Goal: Task Accomplishment & Management: Use online tool/utility

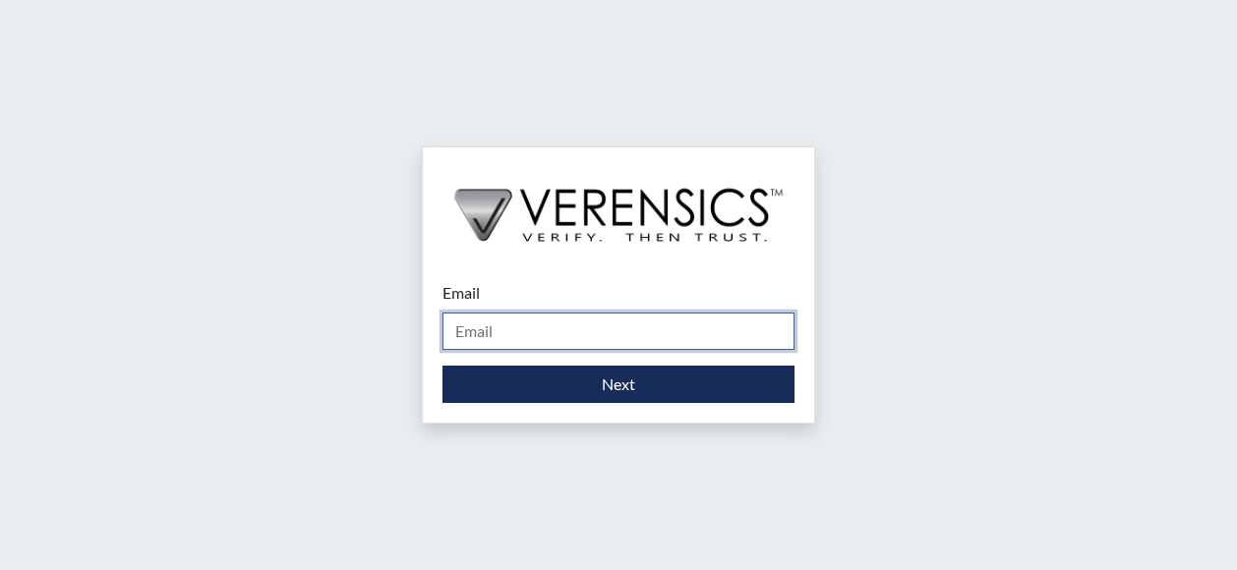
click at [462, 322] on input "Email" at bounding box center [618, 331] width 352 height 37
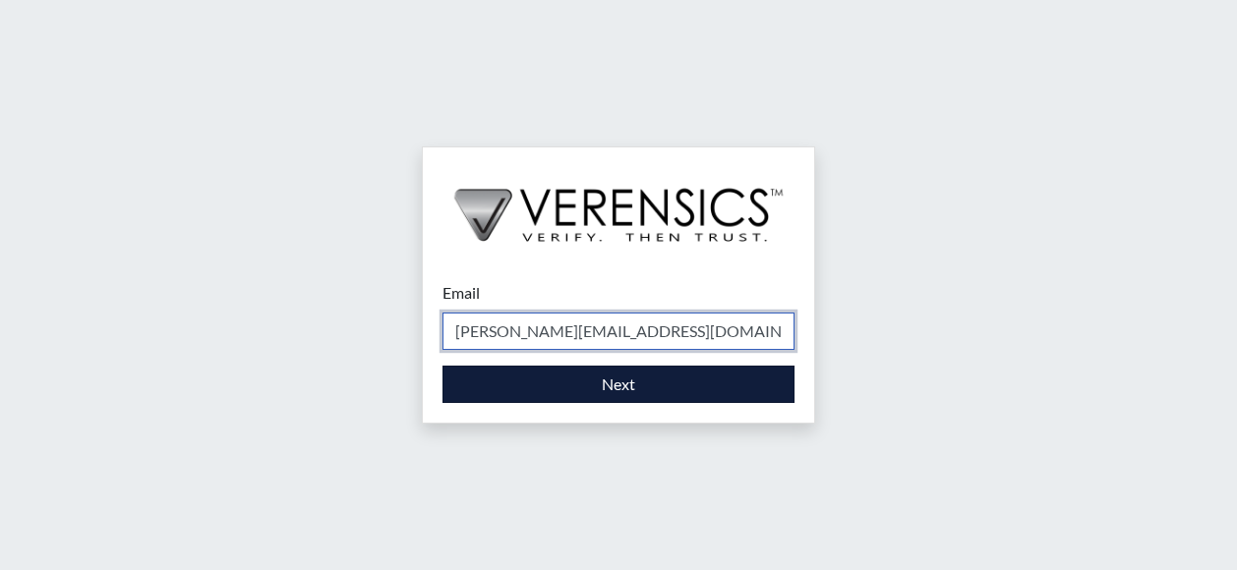
type input "[PERSON_NAME][EMAIL_ADDRESS][DOMAIN_NAME]"
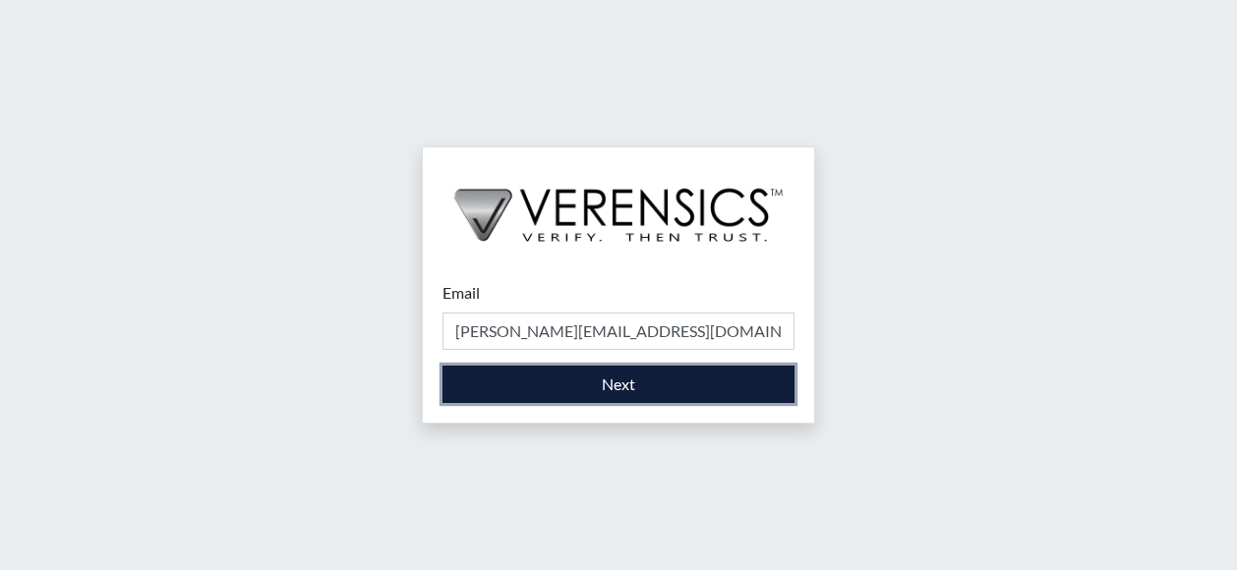
click at [598, 378] on button "Next" at bounding box center [618, 384] width 352 height 37
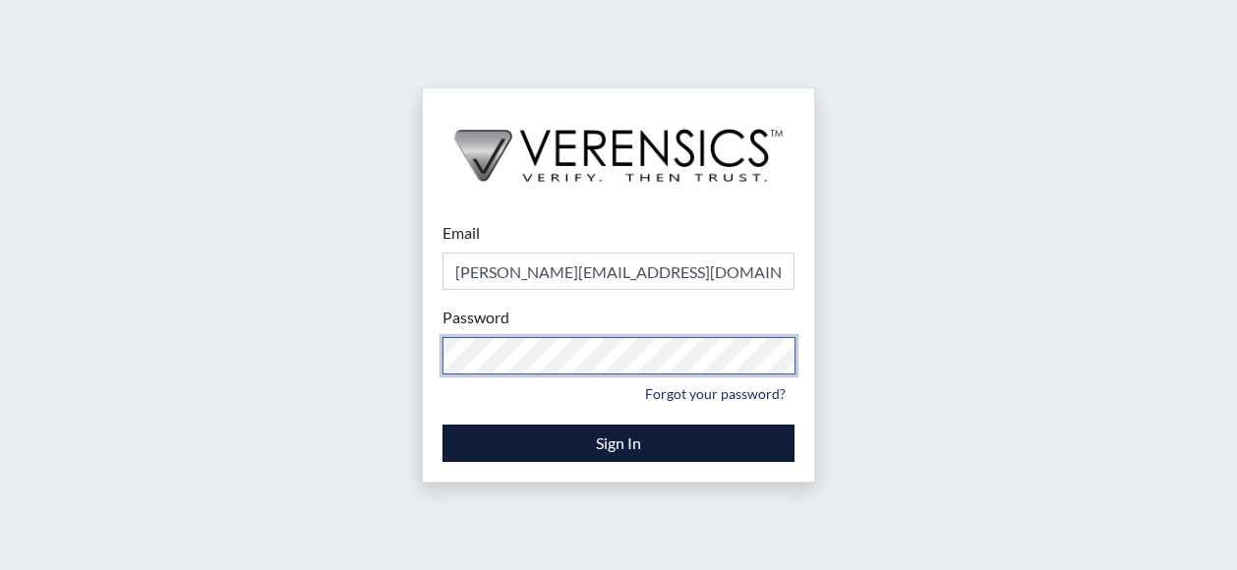
click at [589, 439] on form "Email [PERSON_NAME][EMAIL_ADDRESS][DOMAIN_NAME] Please provide your email addre…" at bounding box center [618, 341] width 352 height 241
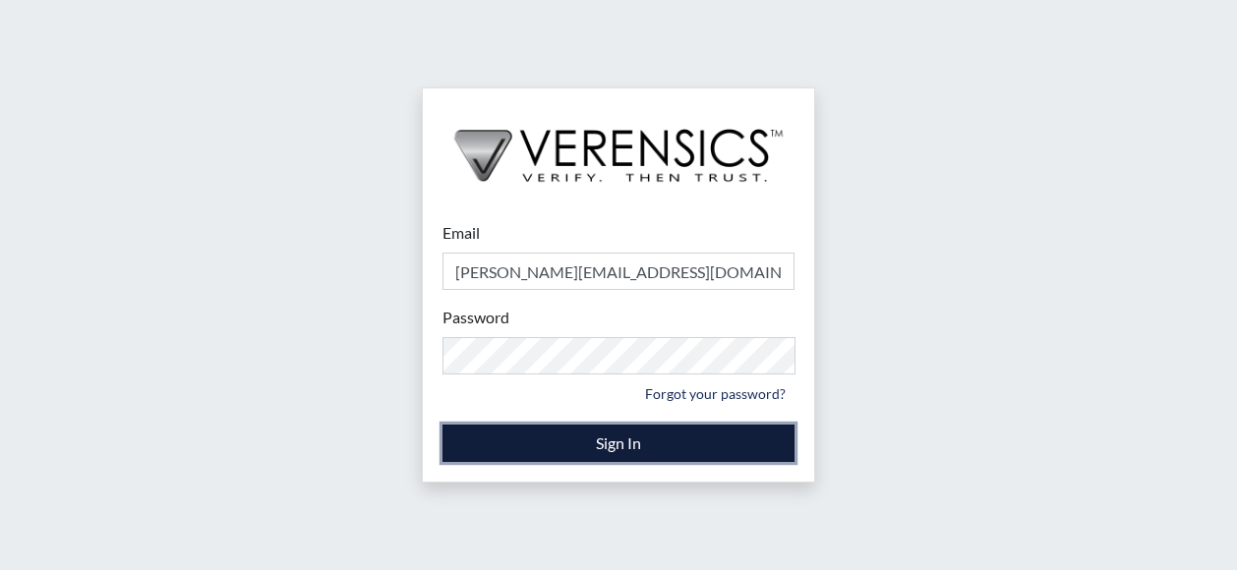
click at [589, 439] on button "Sign In" at bounding box center [618, 443] width 352 height 37
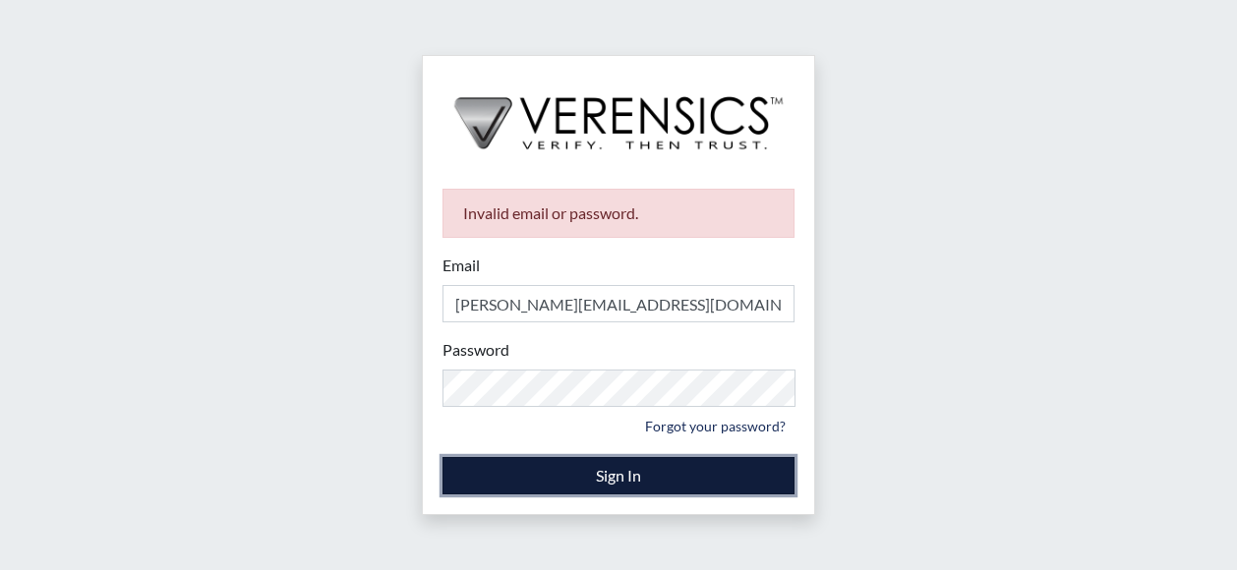
click at [752, 464] on button "Sign In" at bounding box center [618, 475] width 352 height 37
click at [557, 469] on button "Sign In" at bounding box center [618, 475] width 352 height 37
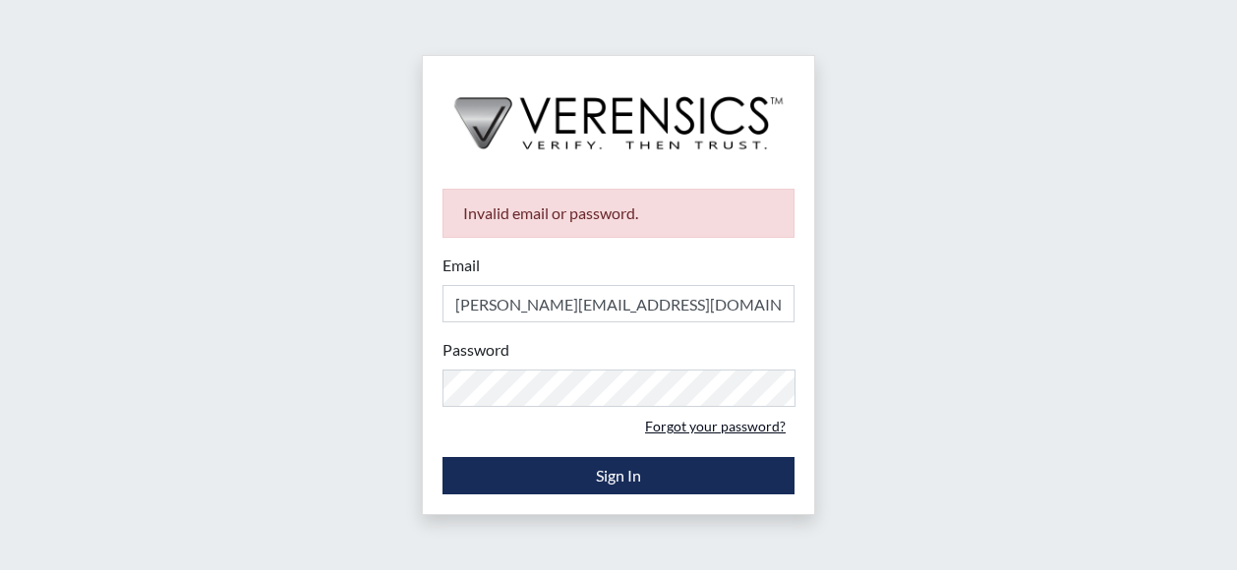
click at [681, 422] on link "Forgot your password?" at bounding box center [715, 426] width 158 height 30
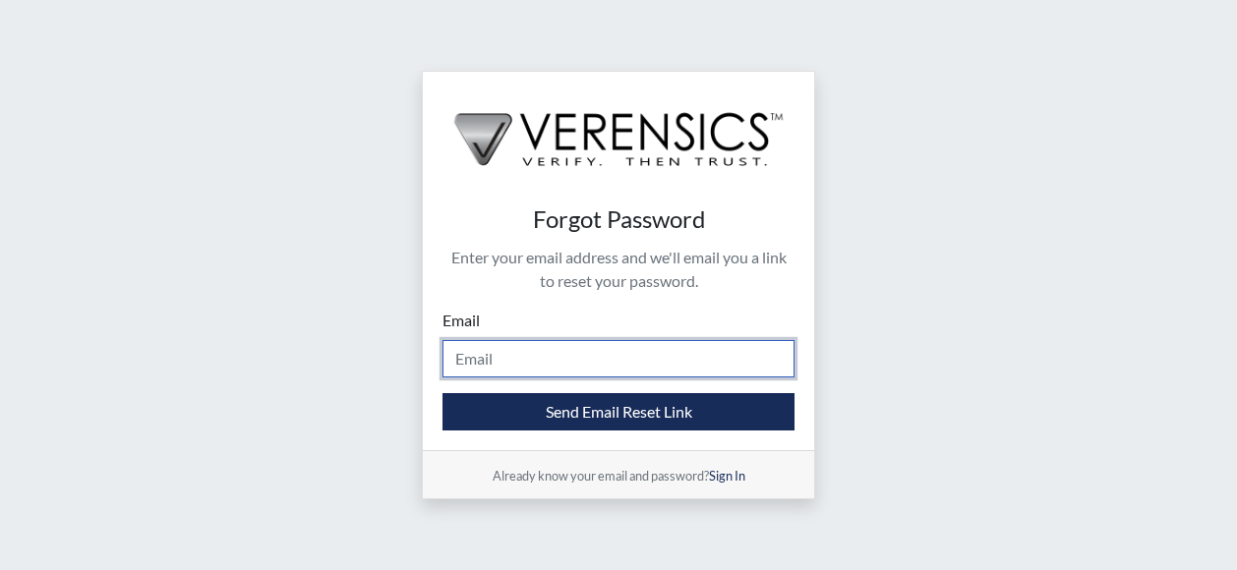
click at [542, 360] on input "Email" at bounding box center [618, 358] width 352 height 37
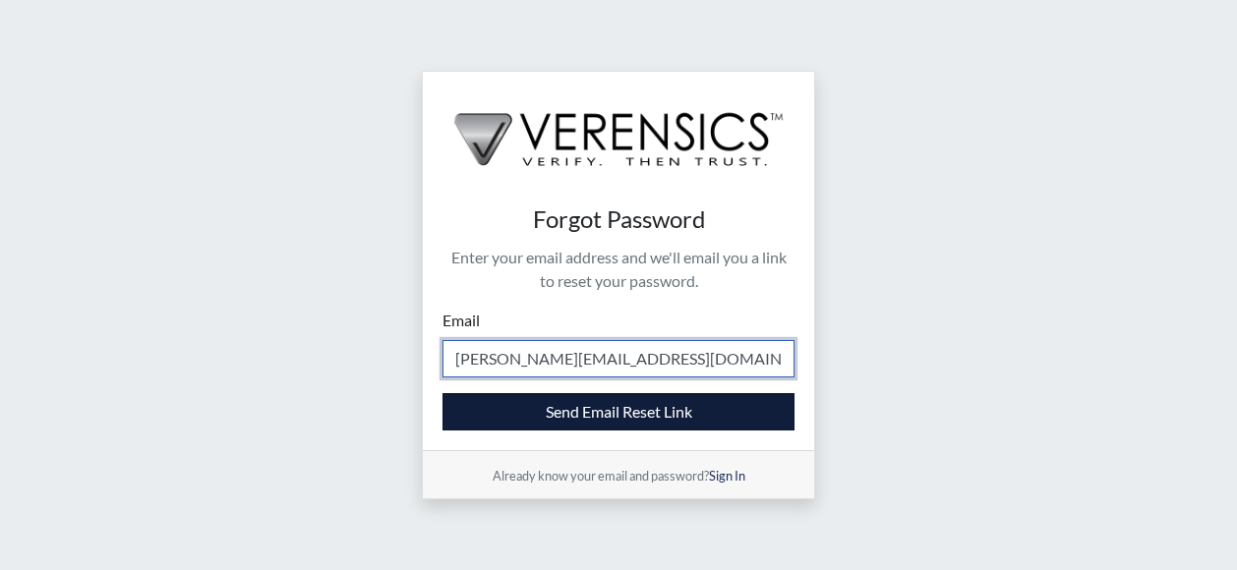
type input "[PERSON_NAME][EMAIL_ADDRESS][DOMAIN_NAME]"
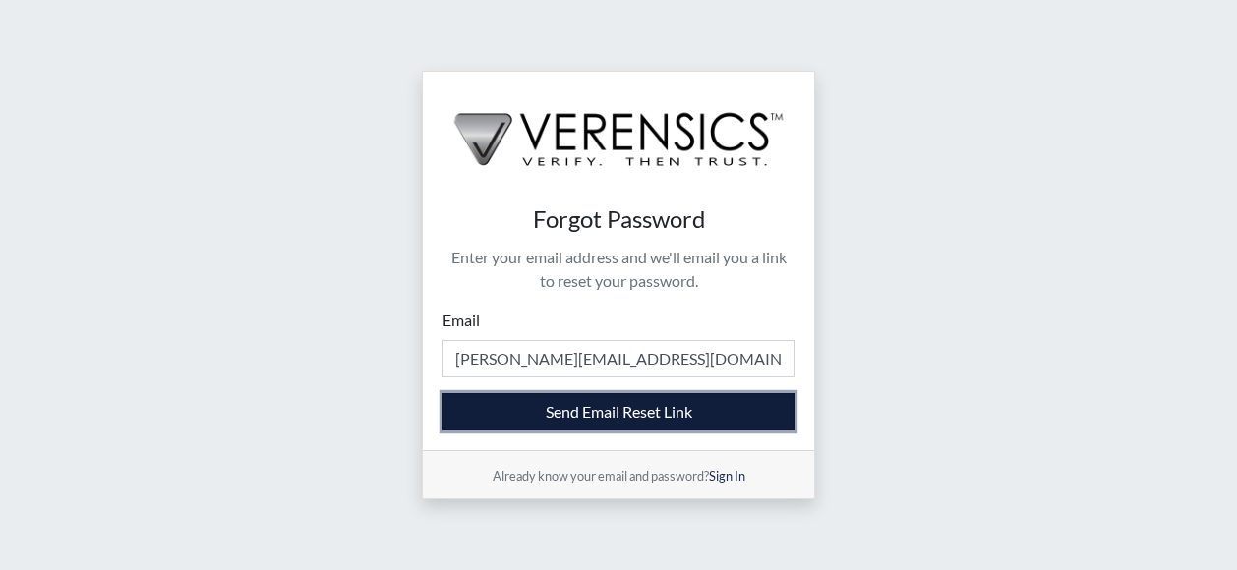
click at [543, 406] on button "Send Email Reset Link" at bounding box center [618, 411] width 352 height 37
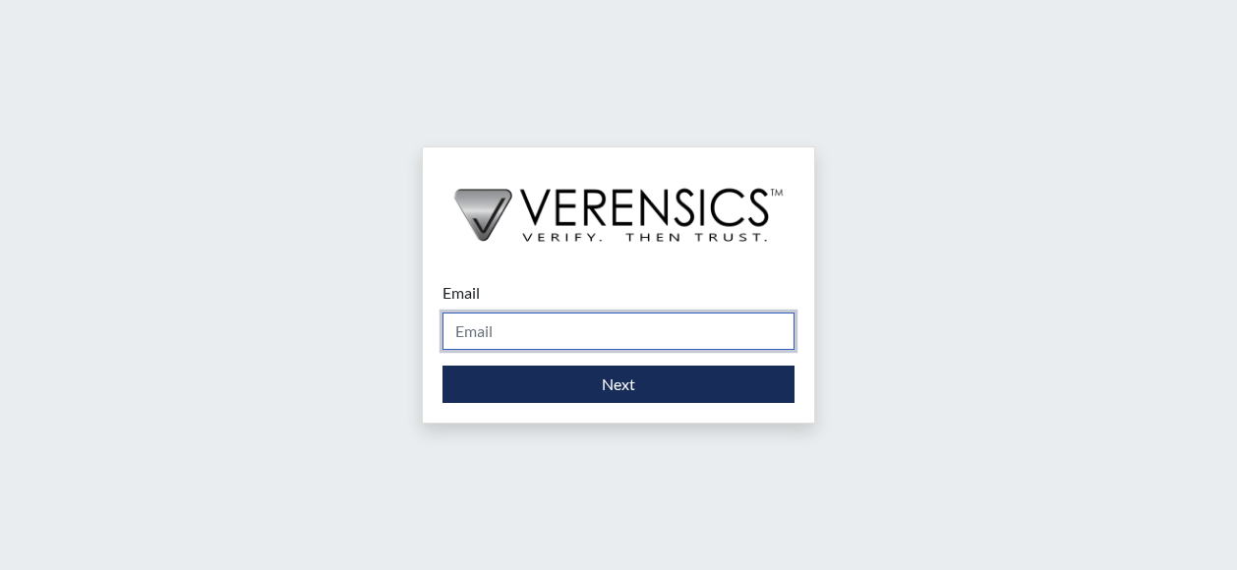
click at [541, 327] on input "Email" at bounding box center [618, 331] width 352 height 37
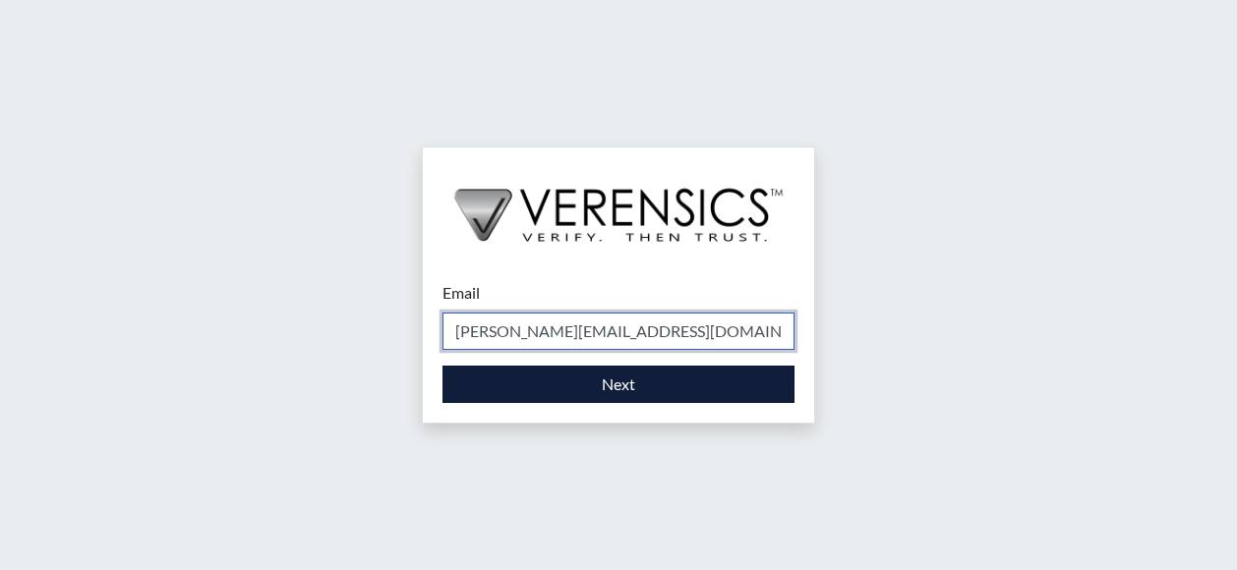
type input "[PERSON_NAME][EMAIL_ADDRESS][DOMAIN_NAME]"
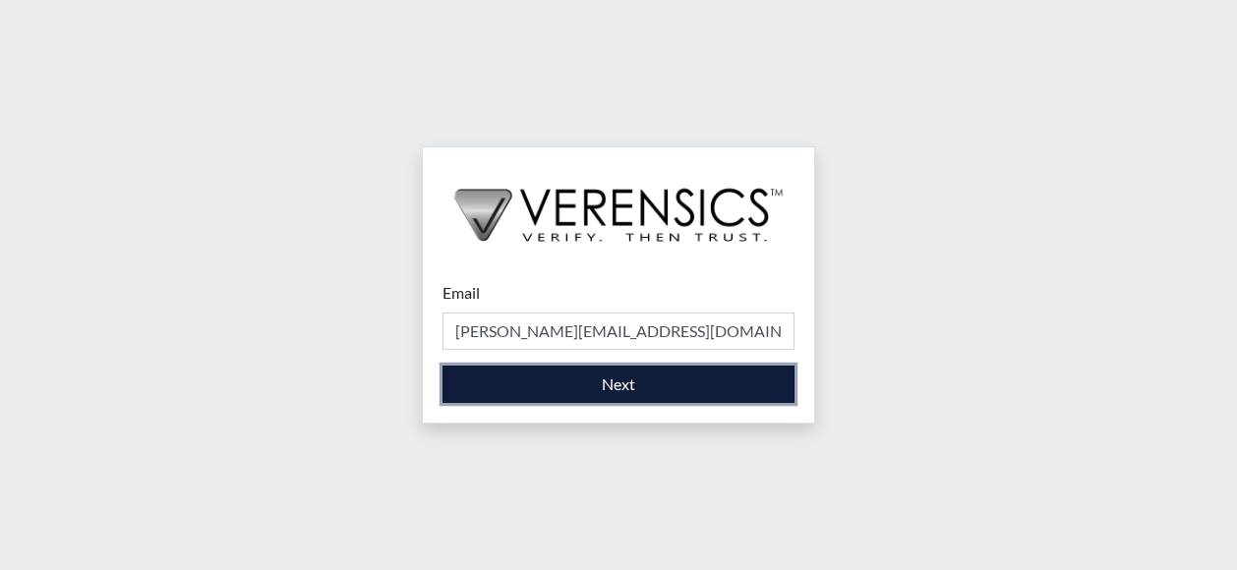
click at [545, 384] on button "Next" at bounding box center [618, 384] width 352 height 37
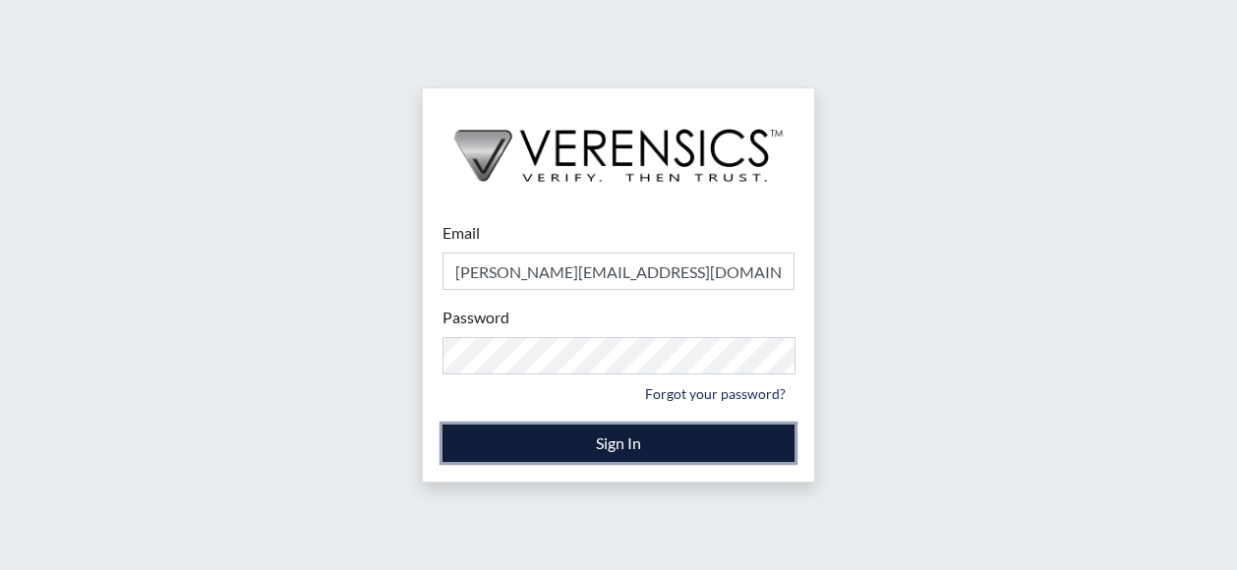
click at [608, 440] on button "Sign In" at bounding box center [618, 443] width 352 height 37
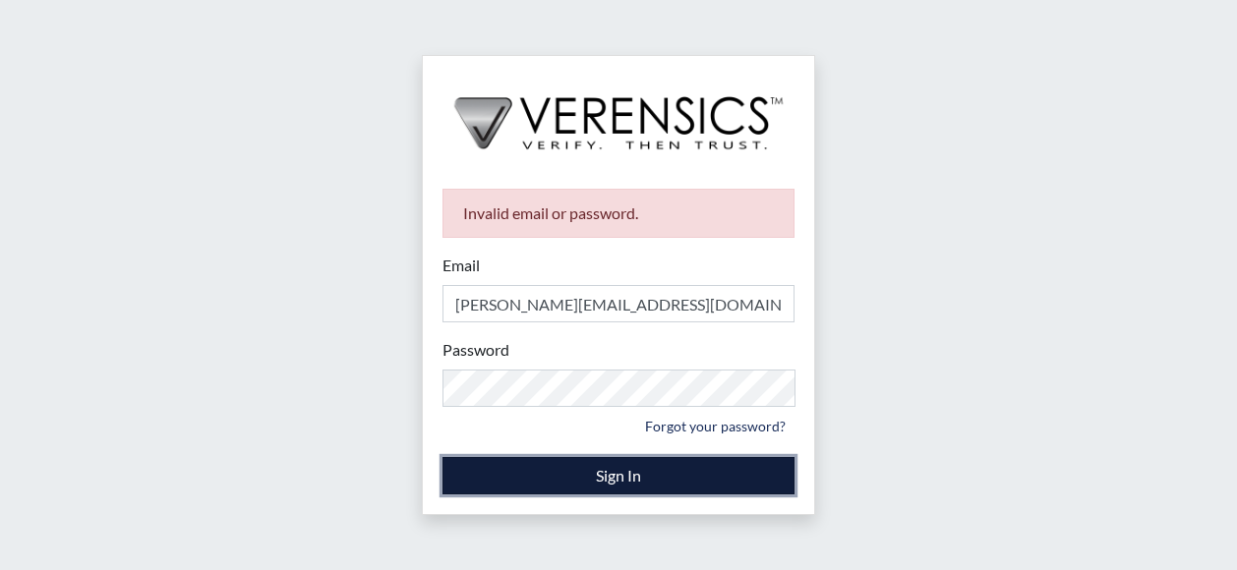
click at [568, 486] on button "Sign In" at bounding box center [618, 475] width 352 height 37
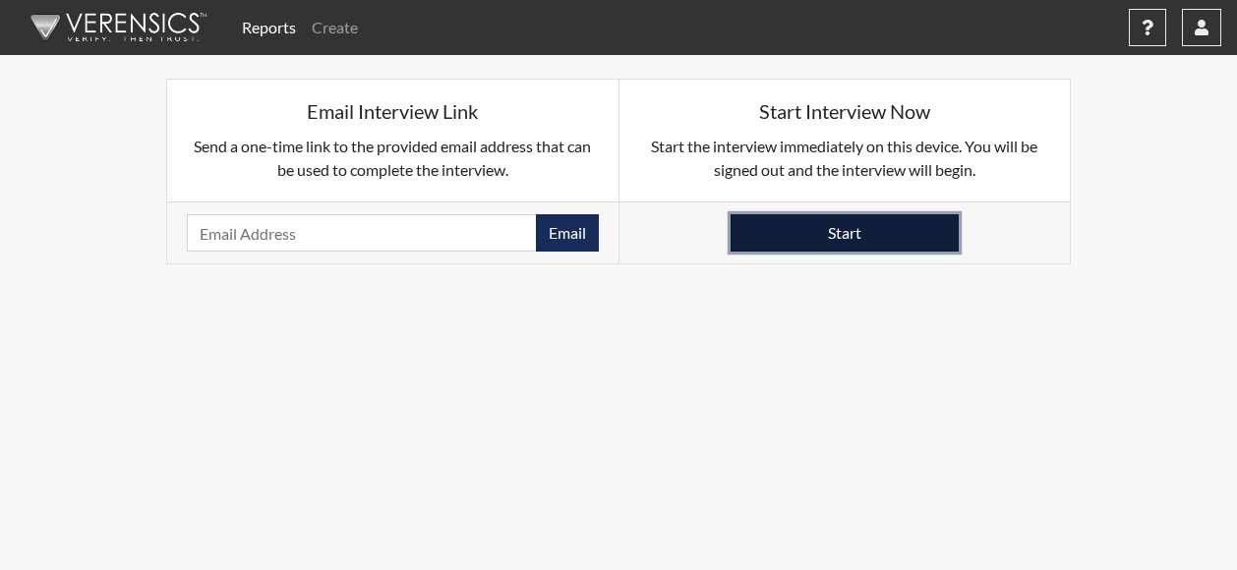
click at [818, 227] on button "Start" at bounding box center [844, 232] width 228 height 37
